Goal: Information Seeking & Learning: Learn about a topic

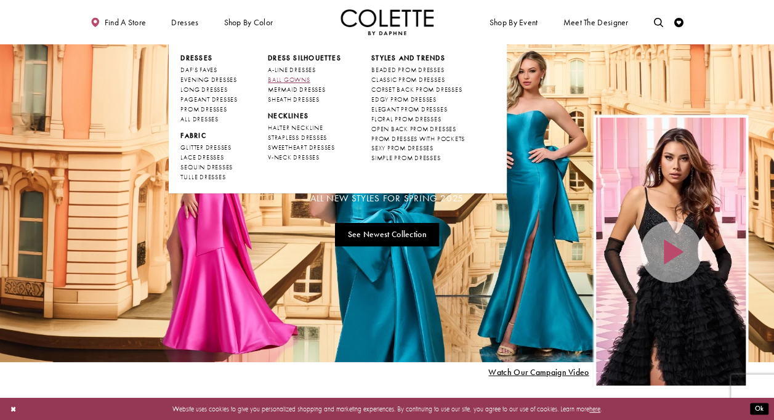
click at [307, 76] on span "BALL GOWNS" at bounding box center [289, 80] width 43 height 8
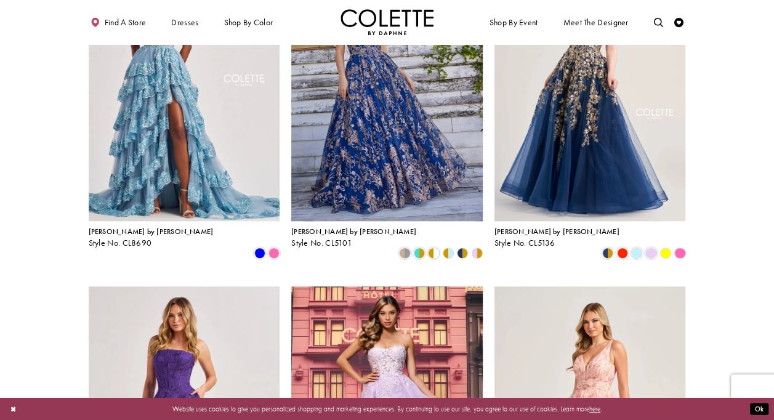
scroll to position [497, 0]
click at [373, 294] on img "Visit Colette by Daphne Style No. CL8660 Page" at bounding box center [387, 425] width 192 height 278
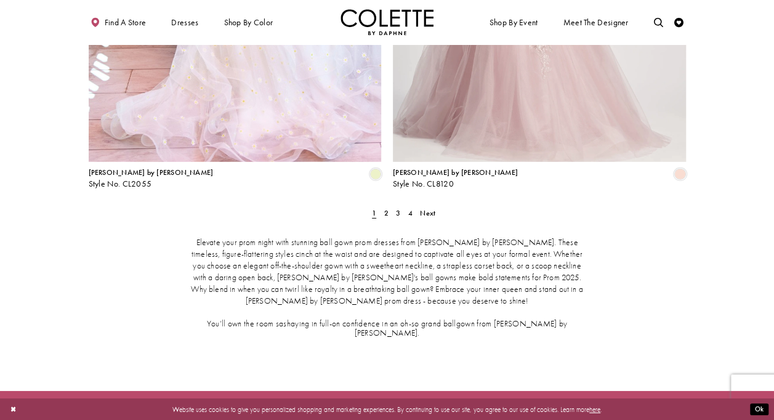
scroll to position [1737, 0]
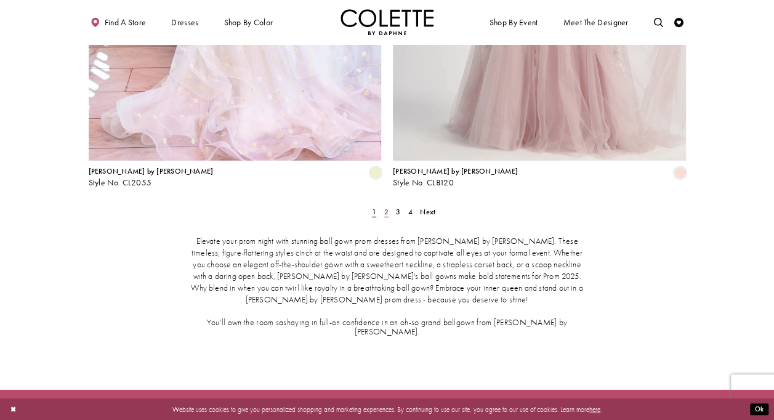
click at [388, 207] on span "2" at bounding box center [386, 212] width 4 height 10
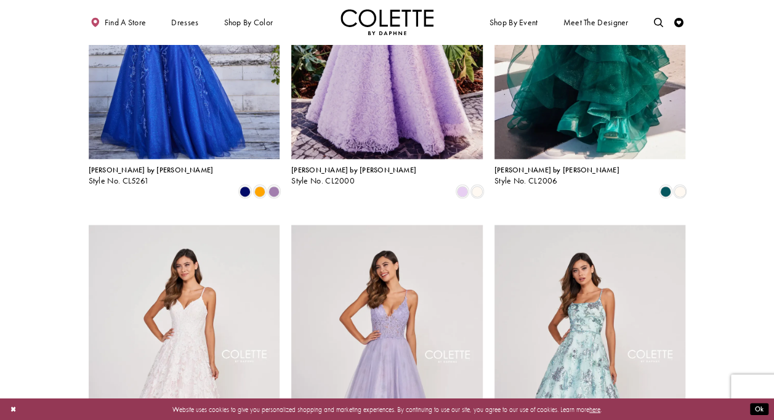
scroll to position [903, 0]
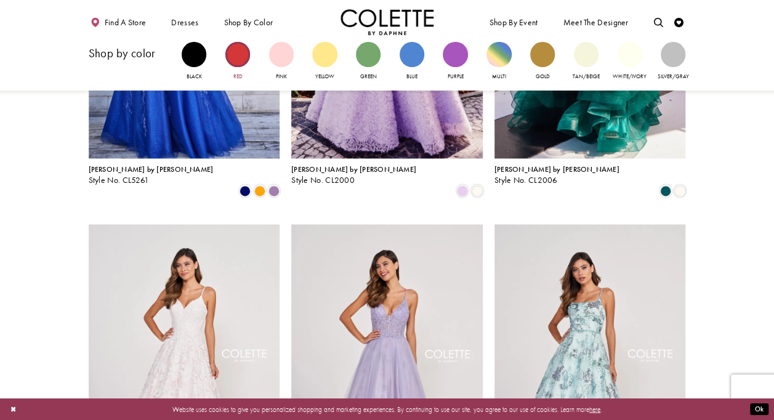
click at [237, 54] on div "Primary block" at bounding box center [237, 54] width 25 height 25
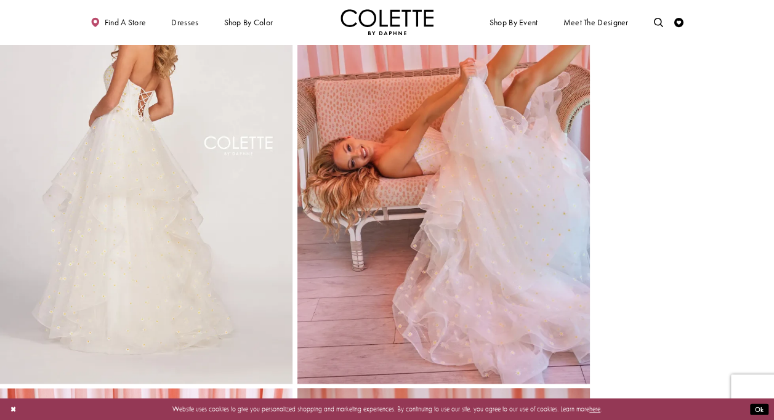
scroll to position [545, 0]
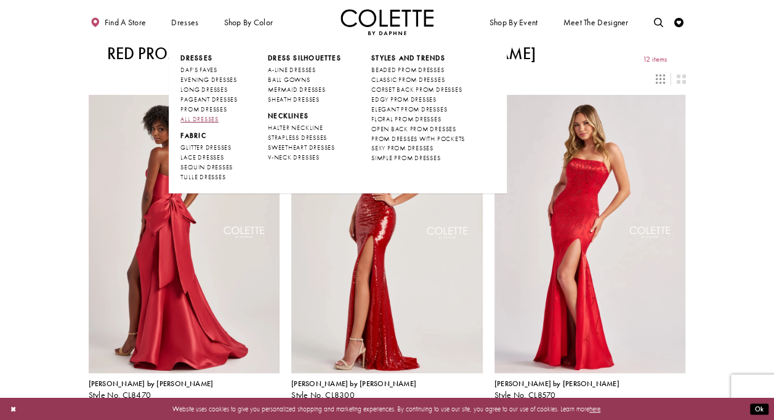
click at [212, 117] on span "ALL DRESSES" at bounding box center [200, 119] width 38 height 8
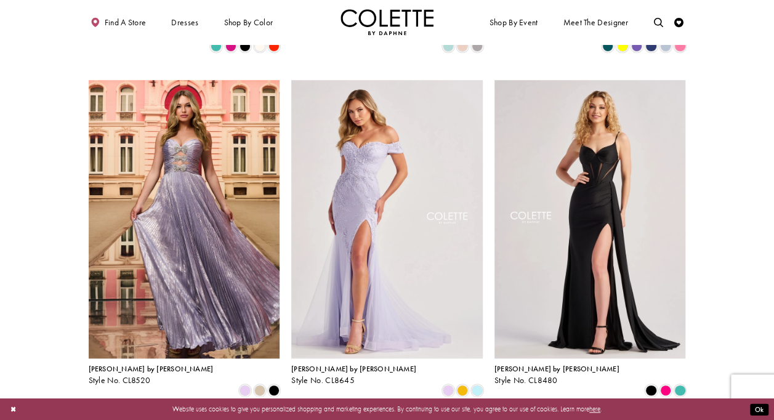
scroll to position [360, 0]
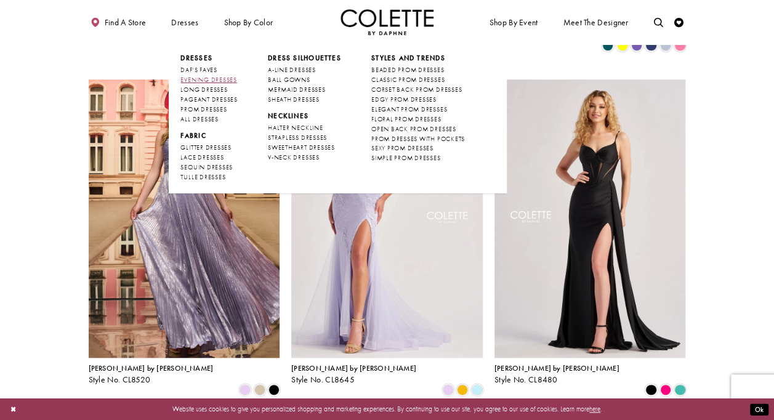
click at [219, 78] on span "EVENING DRESSES" at bounding box center [209, 80] width 56 height 8
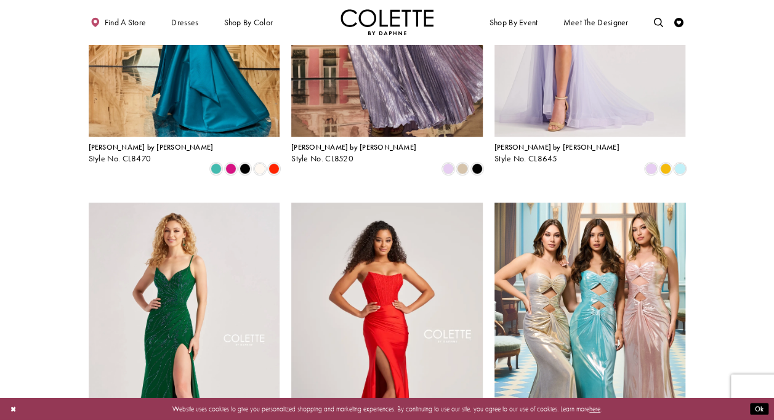
scroll to position [64, 0]
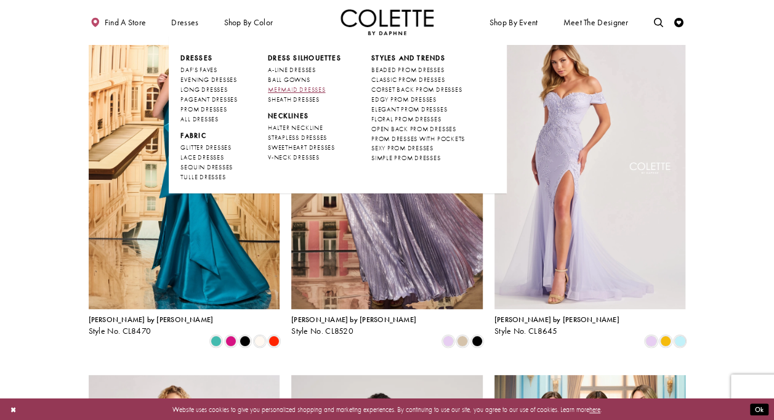
click at [293, 93] on span "MERMAID DRESSES" at bounding box center [296, 90] width 57 height 8
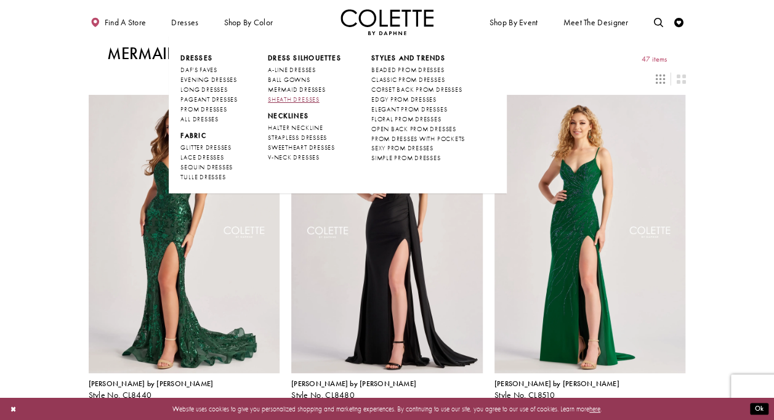
click at [280, 97] on span "SHEATH DRESSES" at bounding box center [294, 99] width 52 height 8
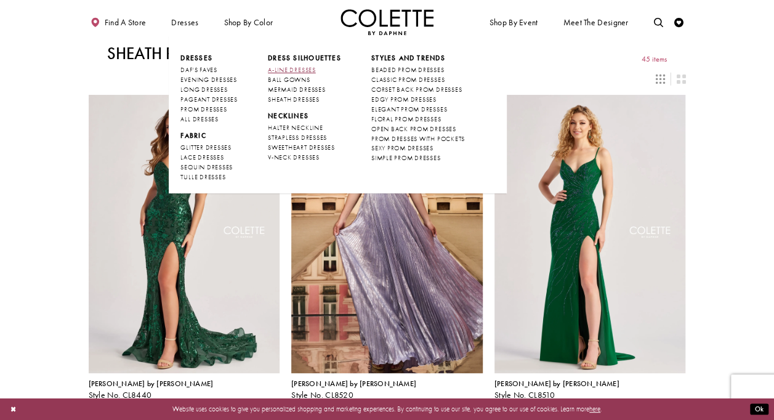
click at [287, 70] on span "A-LINE DRESSES" at bounding box center [292, 70] width 48 height 8
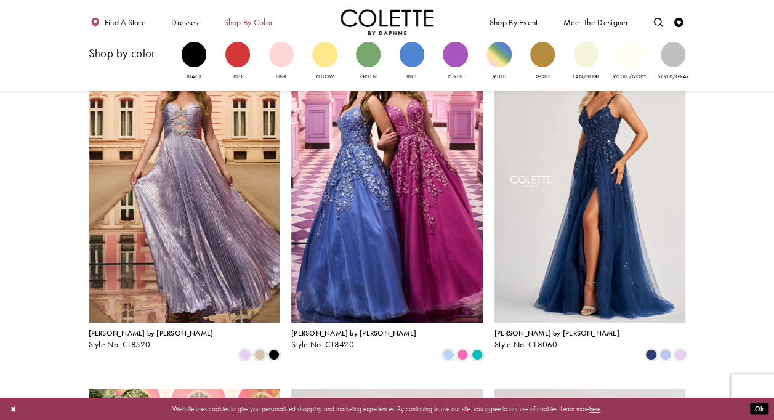
scroll to position [29, 0]
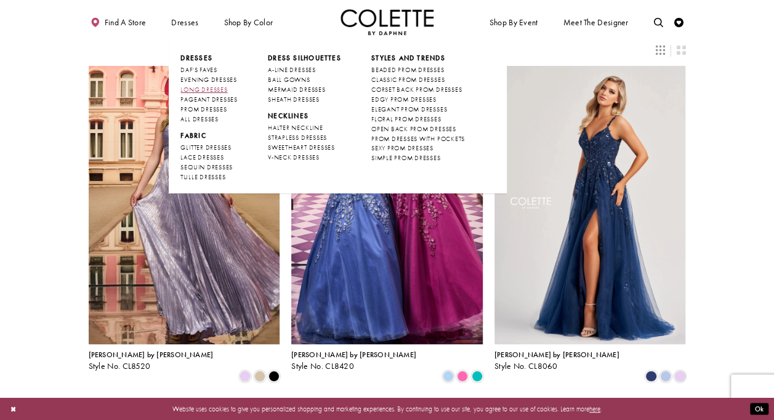
click at [214, 86] on span "LONG DRESSES" at bounding box center [204, 90] width 47 height 8
